Goal: Transaction & Acquisition: Purchase product/service

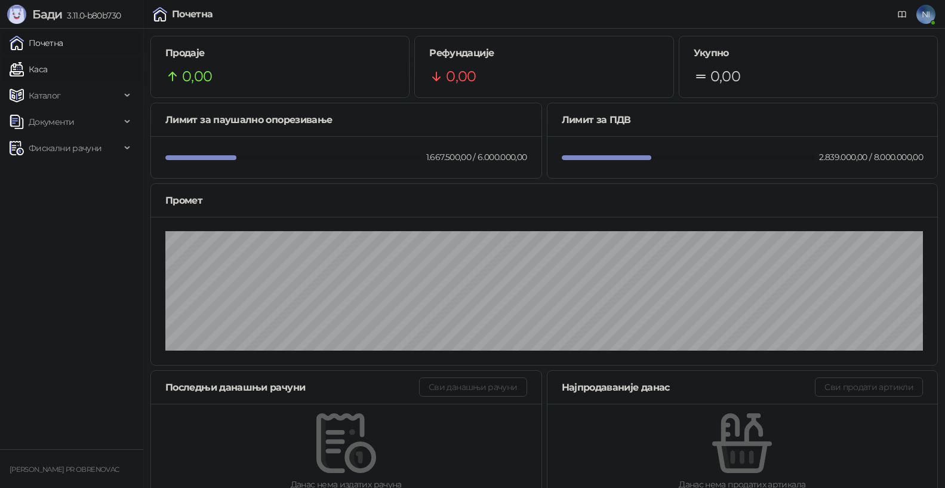
click at [47, 75] on link "Каса" at bounding box center [29, 69] width 38 height 24
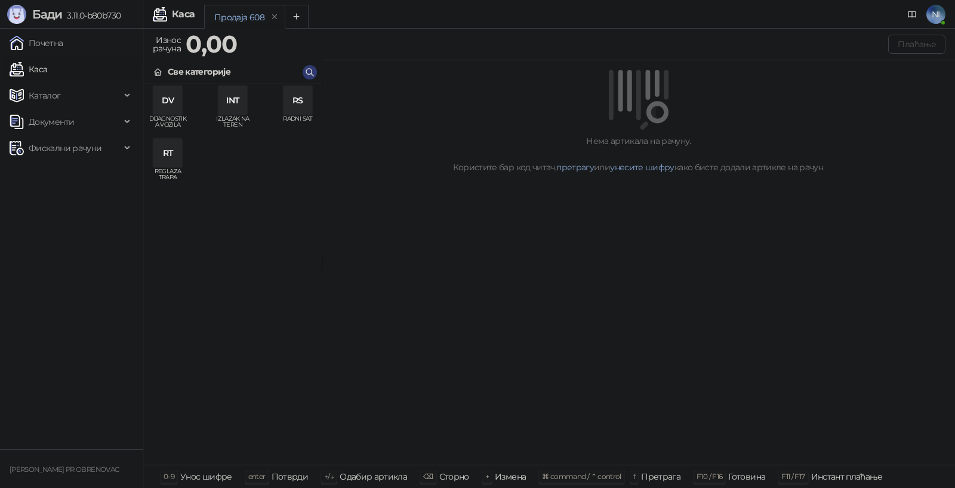
click at [296, 109] on div "RS" at bounding box center [298, 100] width 29 height 29
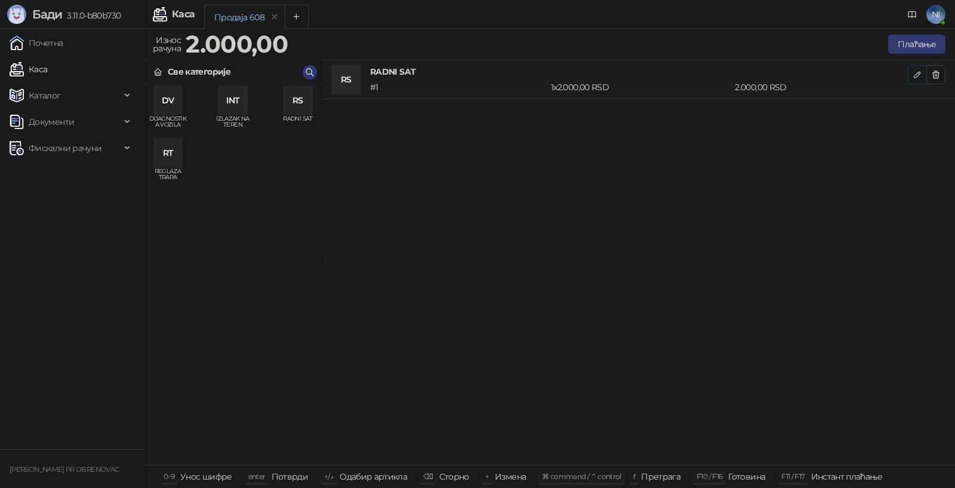
click at [918, 76] on icon "button" at bounding box center [918, 75] width 10 height 10
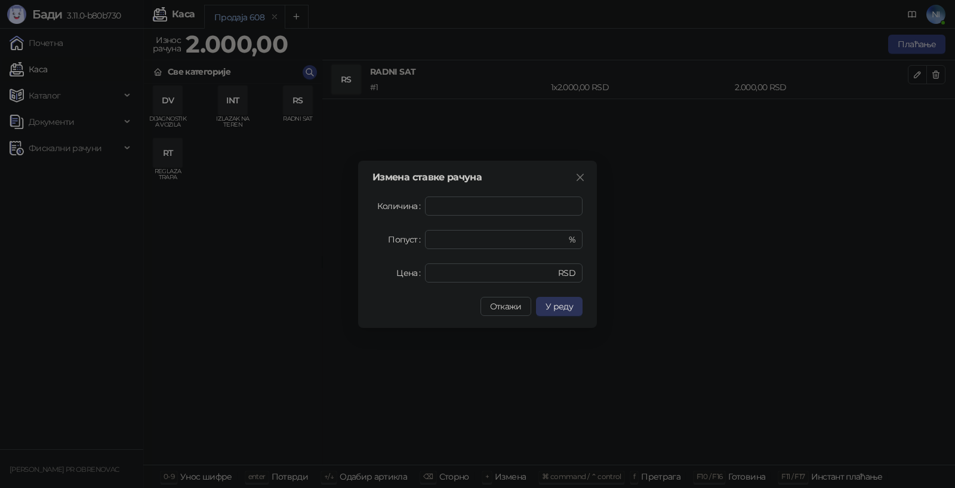
type input "*"
click at [562, 309] on span "У реду" at bounding box center [559, 306] width 27 height 11
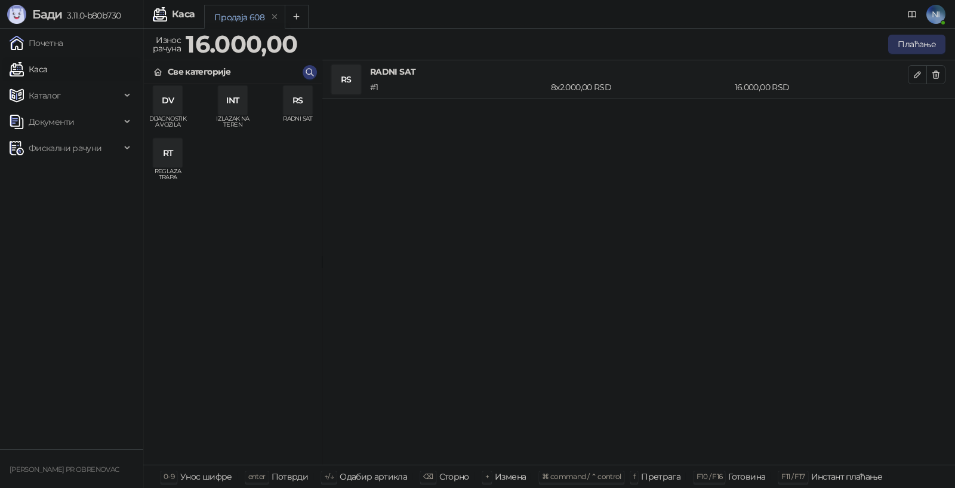
click at [921, 39] on button "Плаћање" at bounding box center [916, 44] width 57 height 19
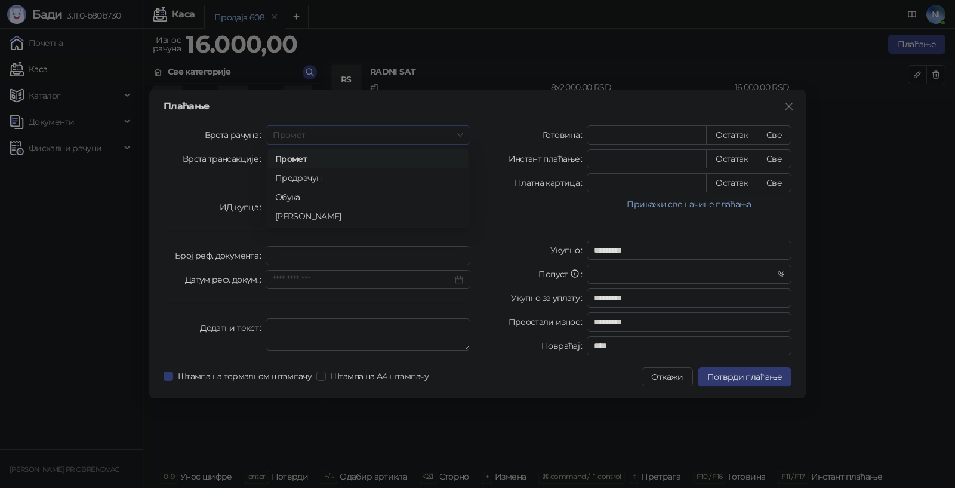
click at [462, 130] on span "Промет" at bounding box center [368, 135] width 190 height 18
click at [348, 177] on div "Предрачун" at bounding box center [368, 177] width 186 height 13
click at [708, 205] on button "Прикажи све начине плаћања" at bounding box center [689, 204] width 205 height 14
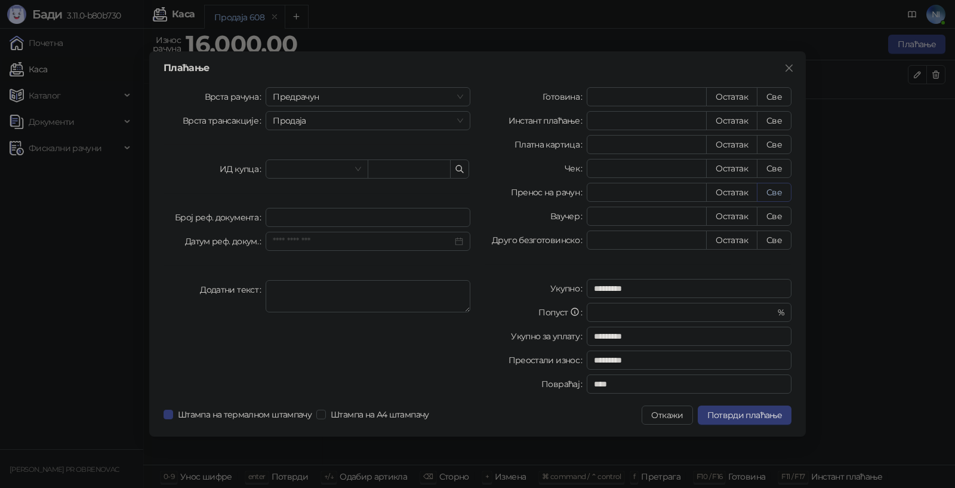
click at [778, 190] on button "Све" at bounding box center [774, 192] width 35 height 19
type input "*****"
type input "****"
click at [364, 168] on div at bounding box center [317, 168] width 102 height 19
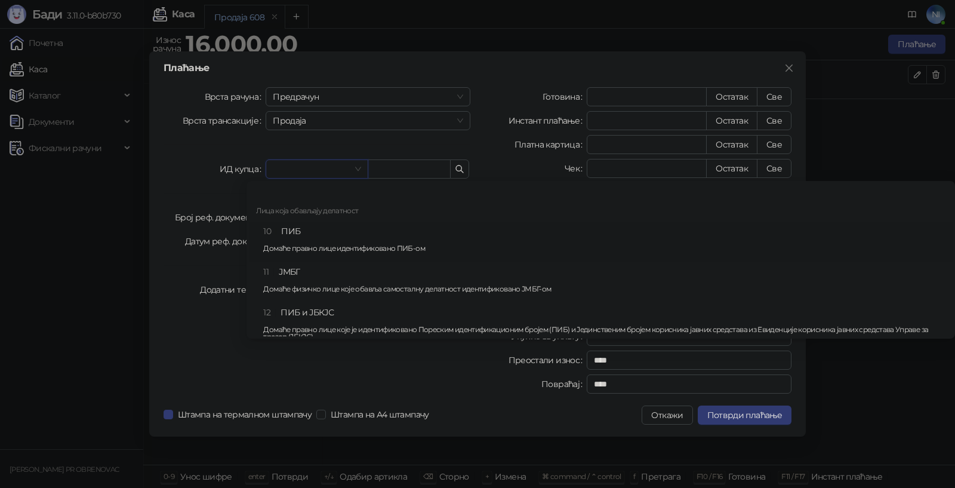
click at [309, 229] on div "10 ПИБ Домаће правно лице идентификовано ПИБ-ом" at bounding box center [604, 241] width 682 height 35
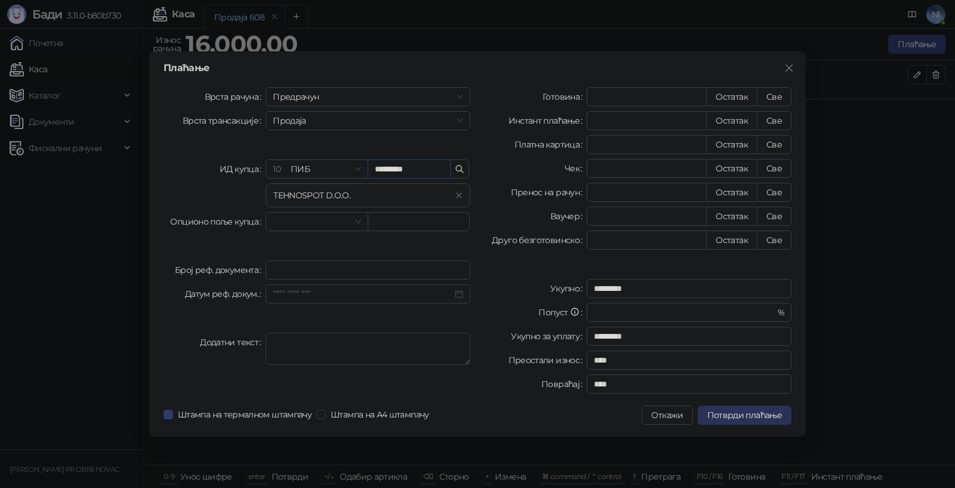
type input "*********"
click at [733, 415] on span "Потврди плаћање" at bounding box center [744, 415] width 75 height 11
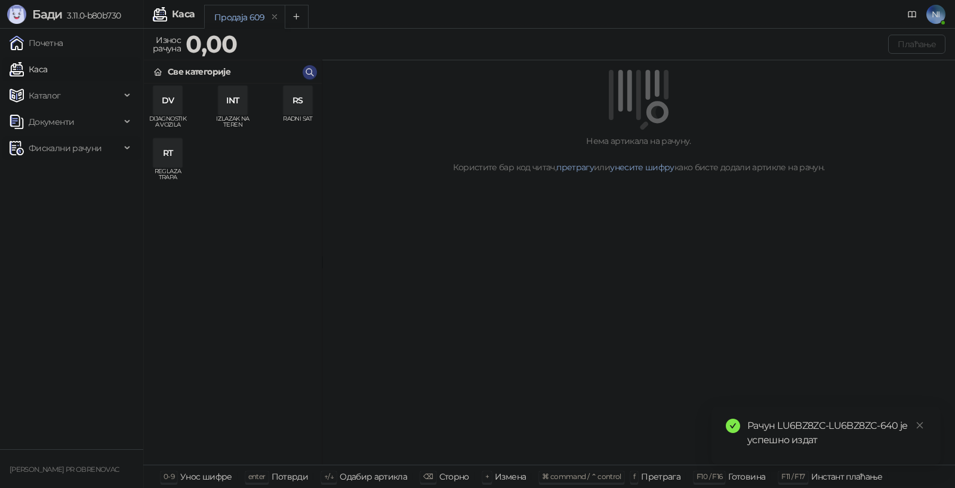
click at [125, 151] on div "Фискални рачуни" at bounding box center [71, 148] width 139 height 24
click at [94, 177] on link "Издати рачуни" at bounding box center [54, 174] width 80 height 24
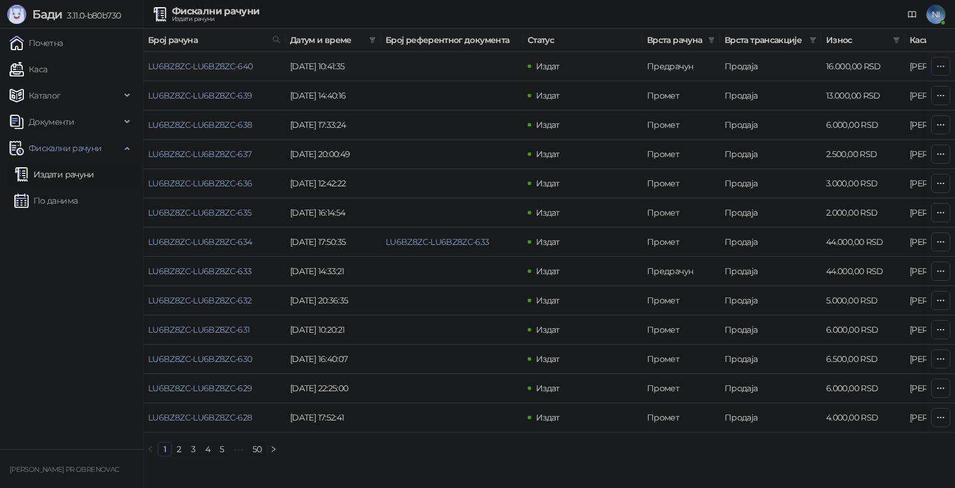
click at [940, 68] on icon "button" at bounding box center [941, 66] width 10 height 10
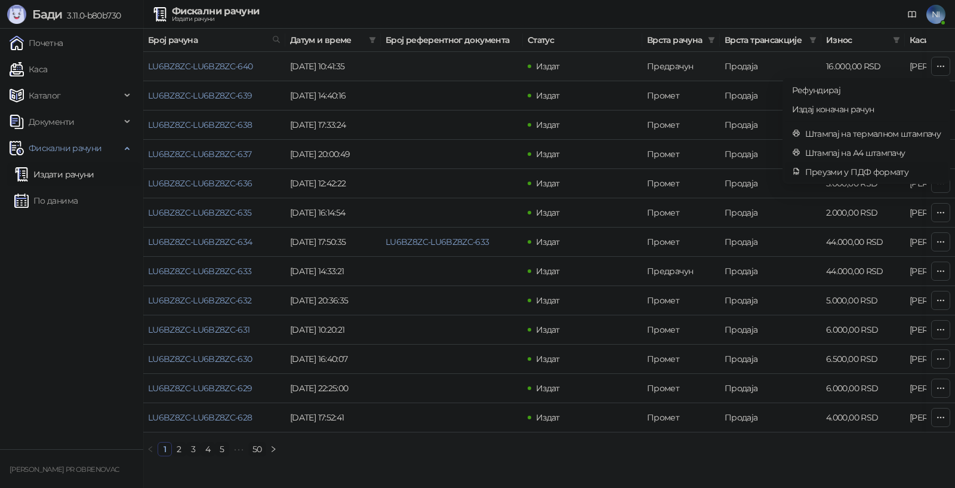
click at [861, 173] on span "Преузми у ПДФ формату" at bounding box center [873, 171] width 136 height 13
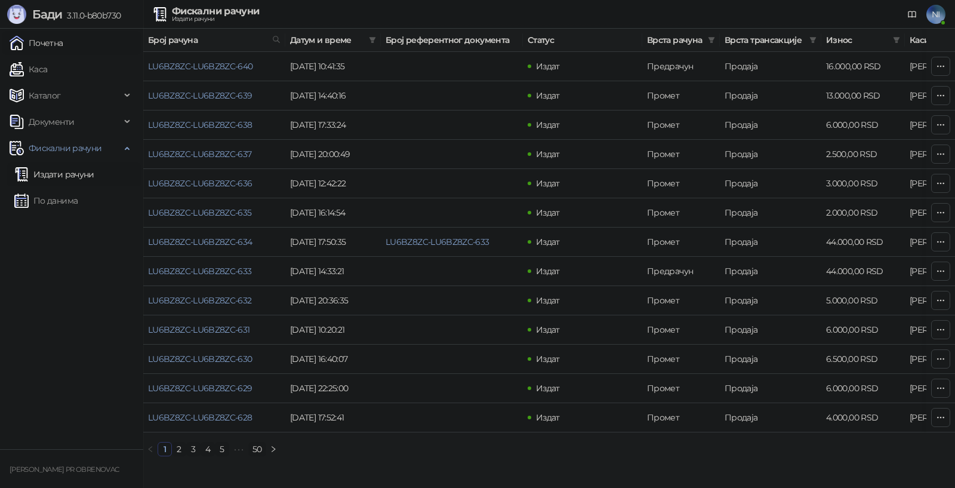
click at [63, 39] on link "Почетна" at bounding box center [37, 43] width 54 height 24
